Goal: Find specific page/section: Find specific page/section

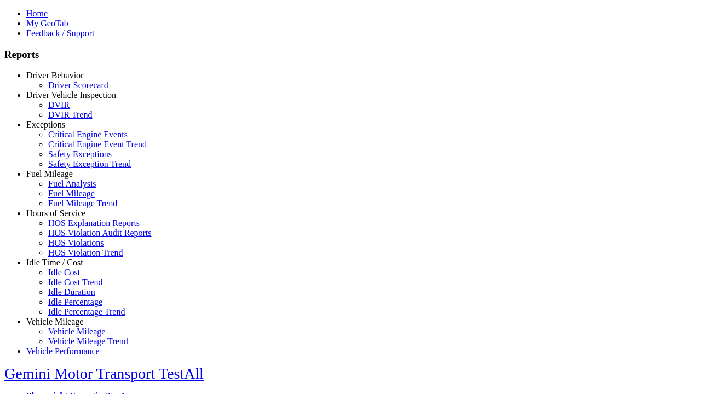
click at [63, 317] on link "Vehicle Mileage" at bounding box center [54, 321] width 57 height 9
click at [71, 337] on link "Vehicle Mileage Trend" at bounding box center [88, 341] width 80 height 9
select select "**********"
type input "**********"
